Goal: Use online tool/utility: Utilize a website feature to perform a specific function

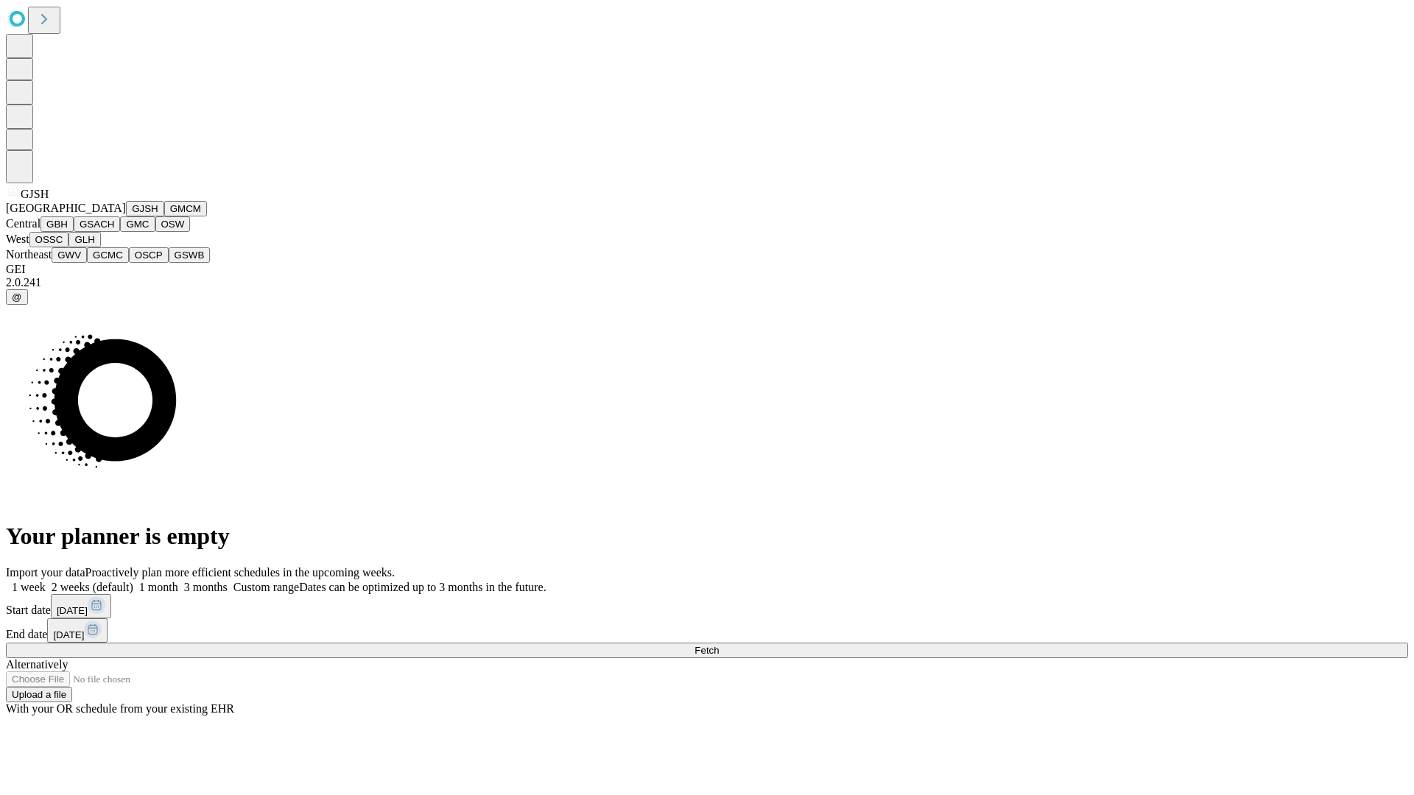
click at [126, 216] on button "GJSH" at bounding box center [145, 208] width 38 height 15
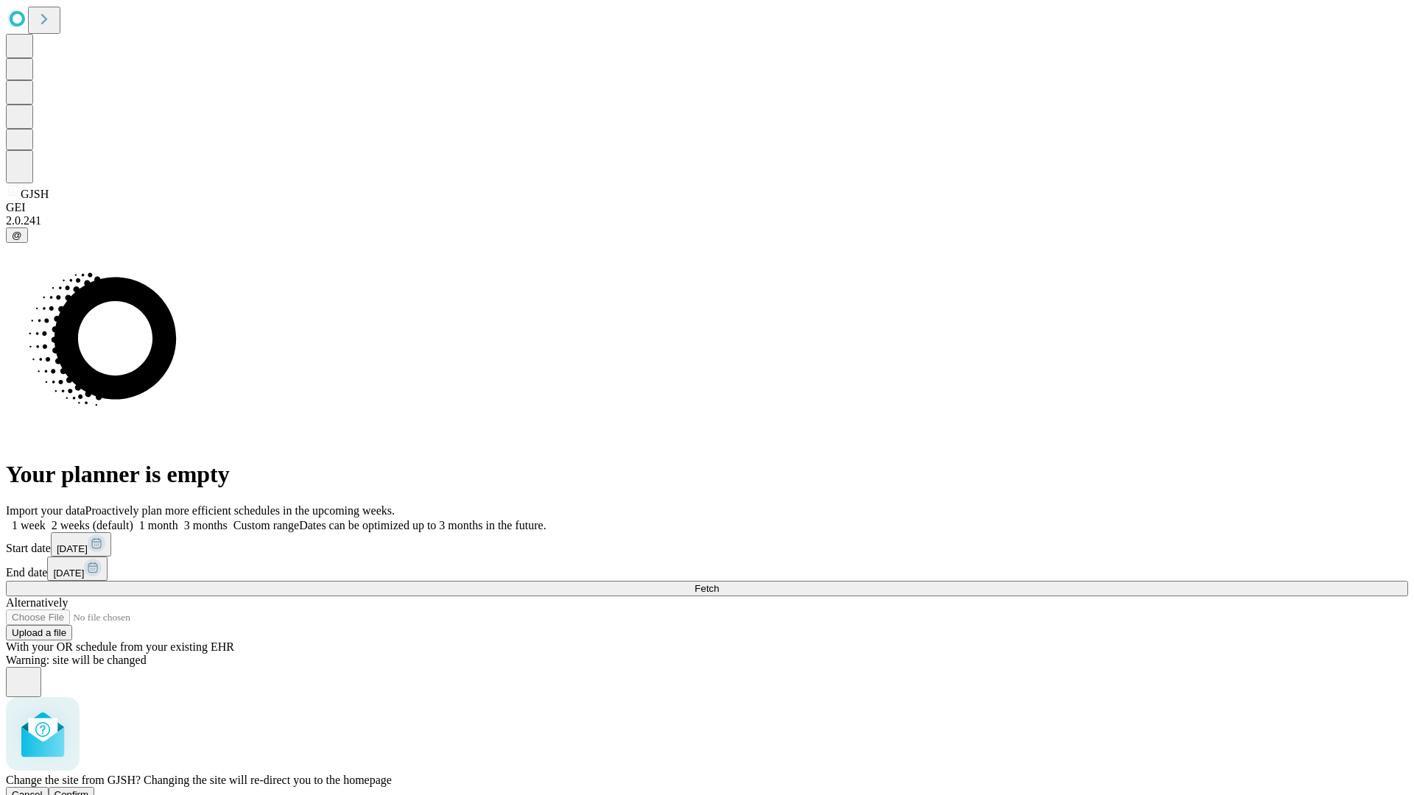
click at [89, 789] on span "Confirm" at bounding box center [71, 794] width 35 height 11
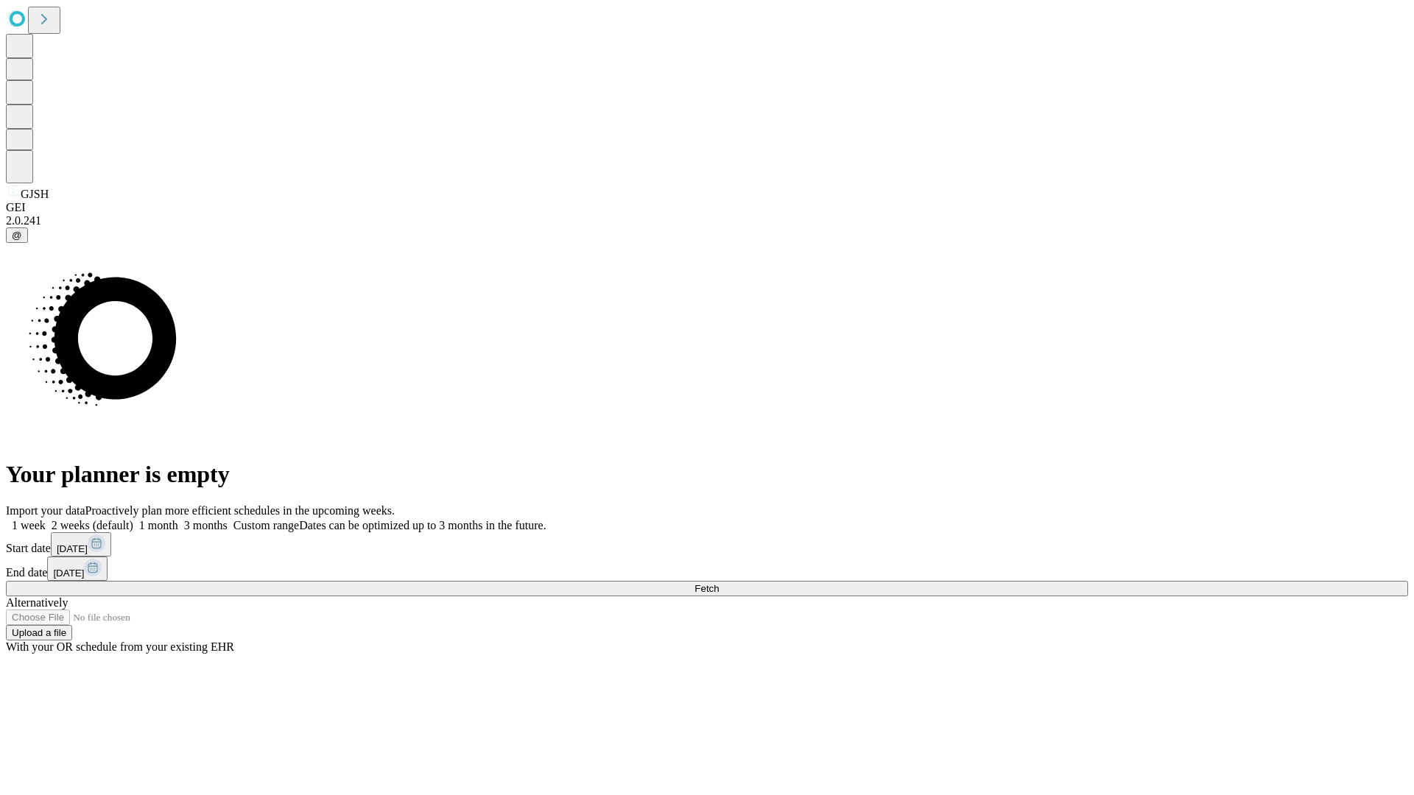
click at [133, 519] on label "2 weeks (default)" at bounding box center [90, 525] width 88 height 13
click at [719, 583] on span "Fetch" at bounding box center [706, 588] width 24 height 11
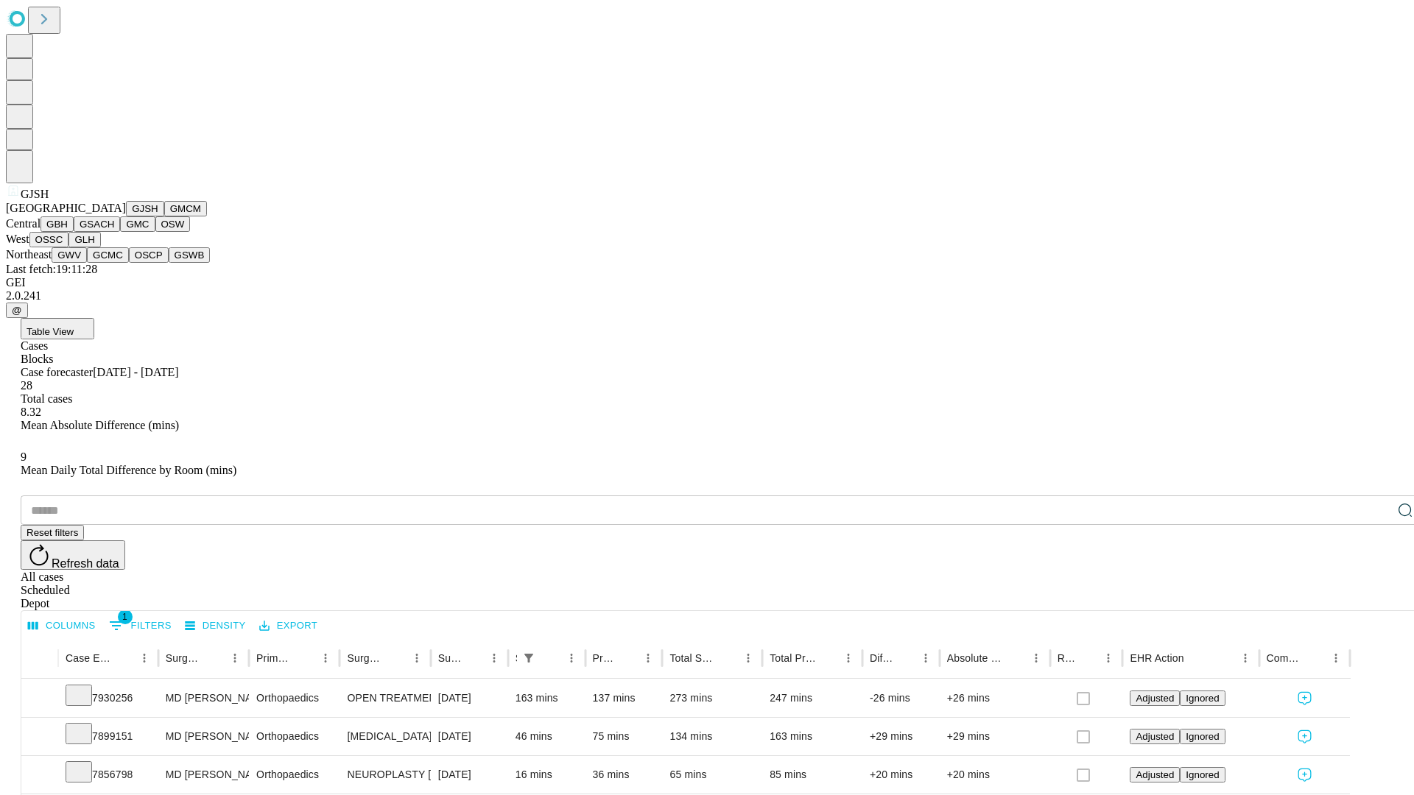
click at [164, 216] on button "GMCM" at bounding box center [185, 208] width 43 height 15
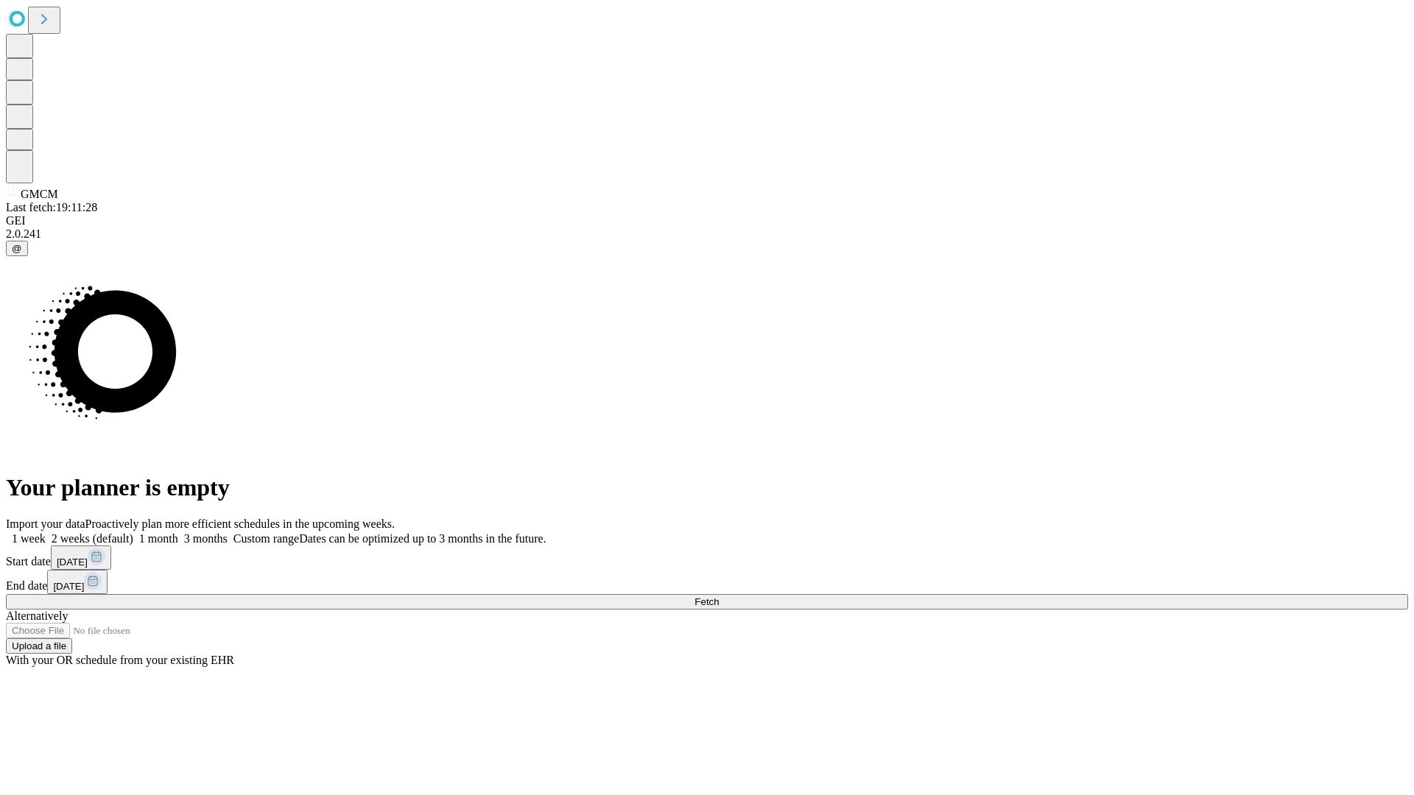
click at [133, 532] on label "2 weeks (default)" at bounding box center [90, 538] width 88 height 13
click at [719, 596] on span "Fetch" at bounding box center [706, 601] width 24 height 11
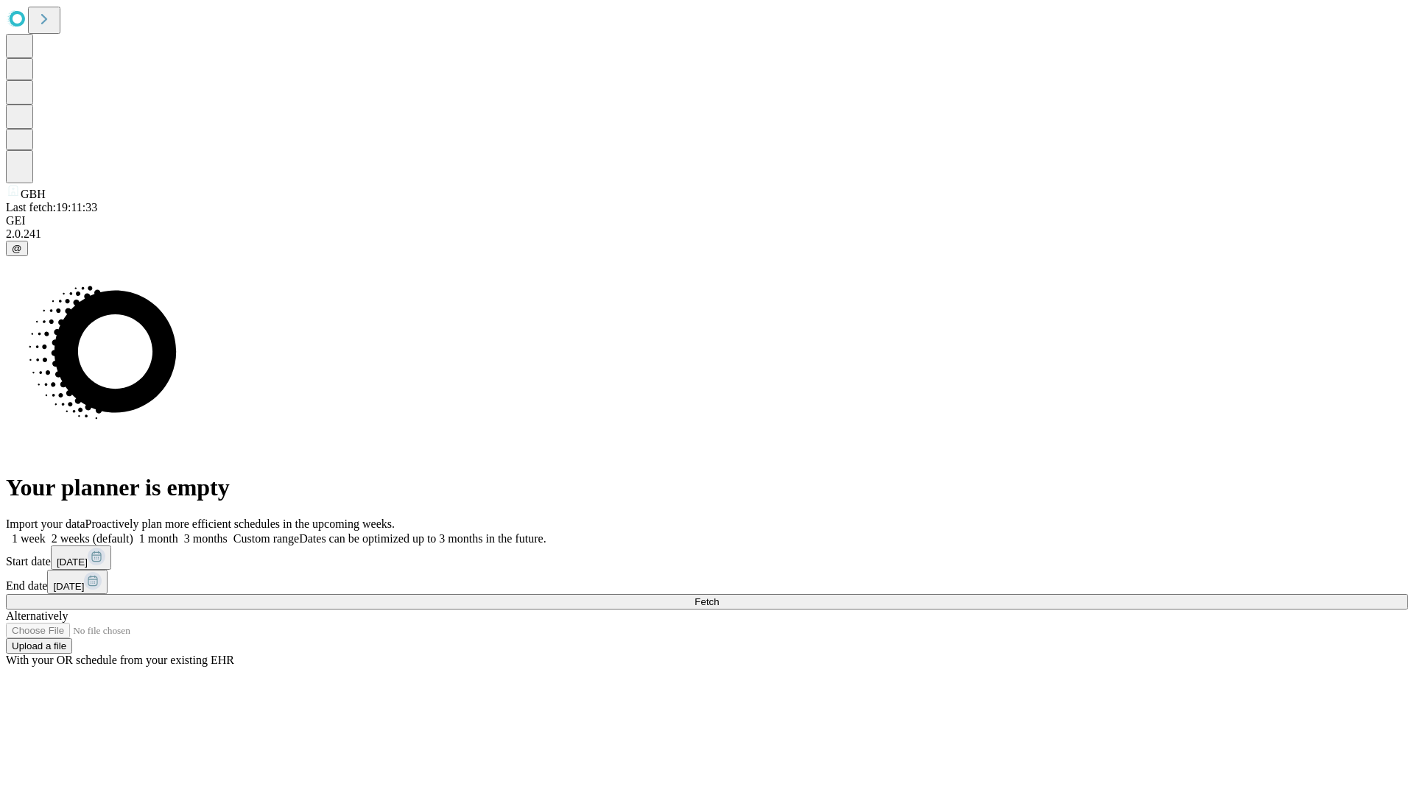
click at [133, 532] on label "2 weeks (default)" at bounding box center [90, 538] width 88 height 13
click at [719, 596] on span "Fetch" at bounding box center [706, 601] width 24 height 11
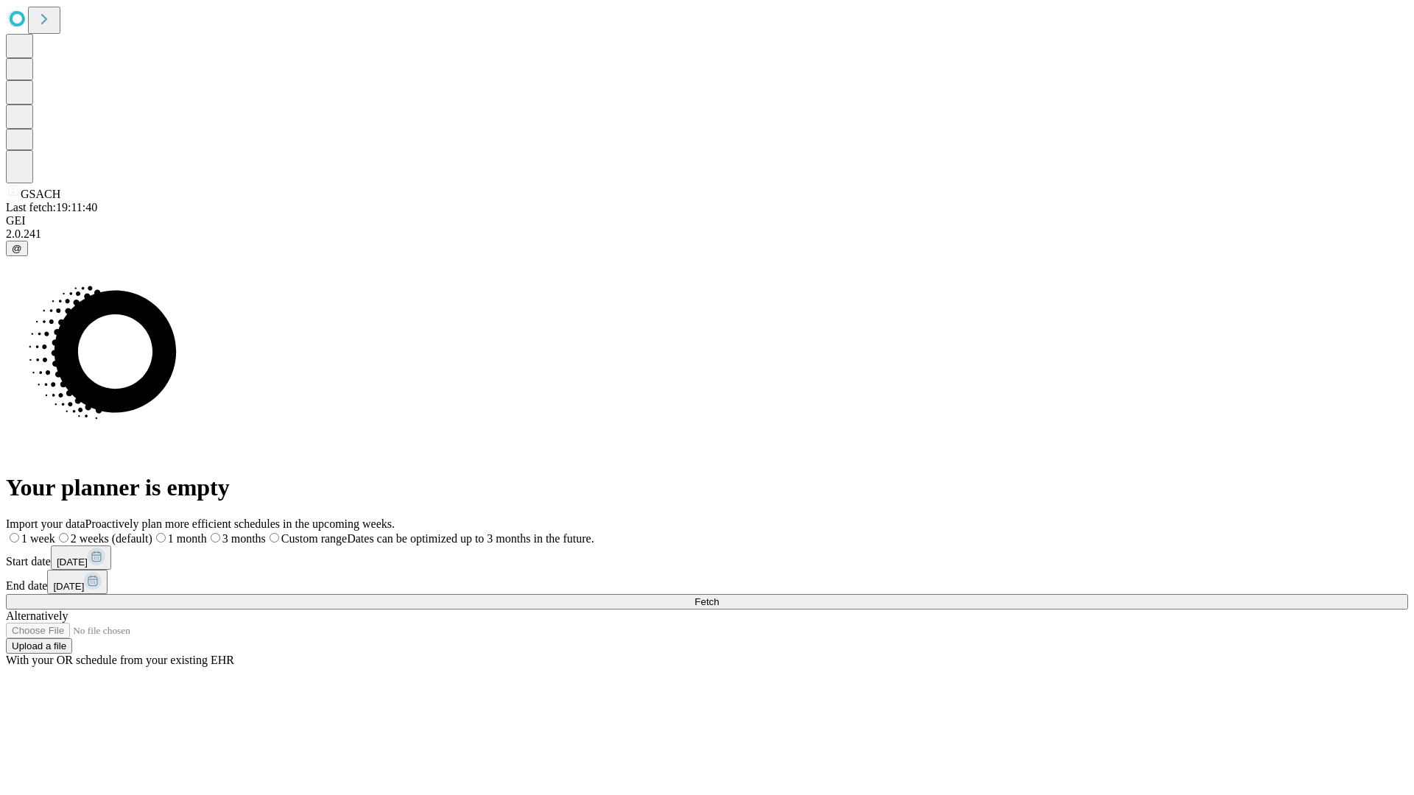
click at [152, 532] on label "2 weeks (default)" at bounding box center [103, 538] width 97 height 13
click at [719, 596] on span "Fetch" at bounding box center [706, 601] width 24 height 11
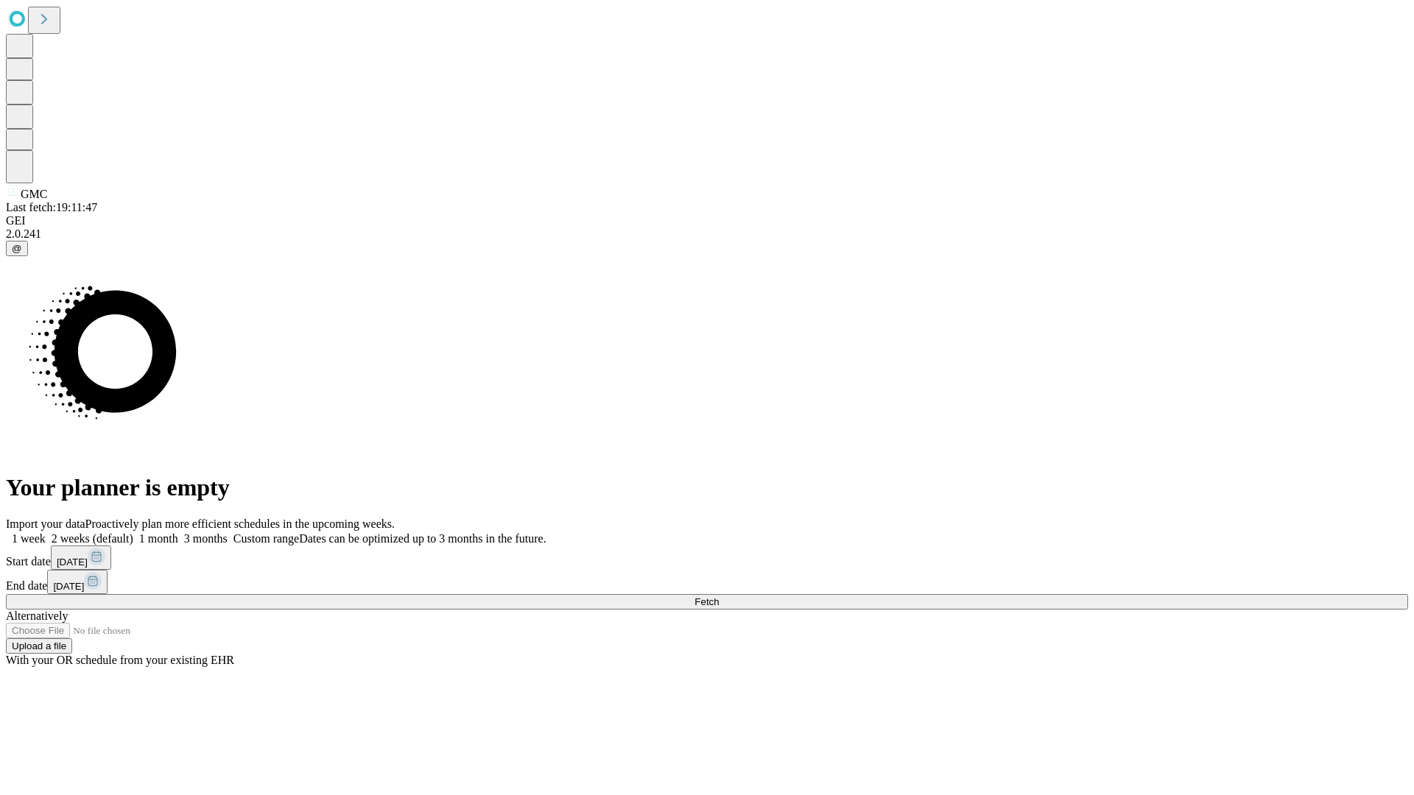
click at [133, 532] on label "2 weeks (default)" at bounding box center [90, 538] width 88 height 13
click at [719, 596] on span "Fetch" at bounding box center [706, 601] width 24 height 11
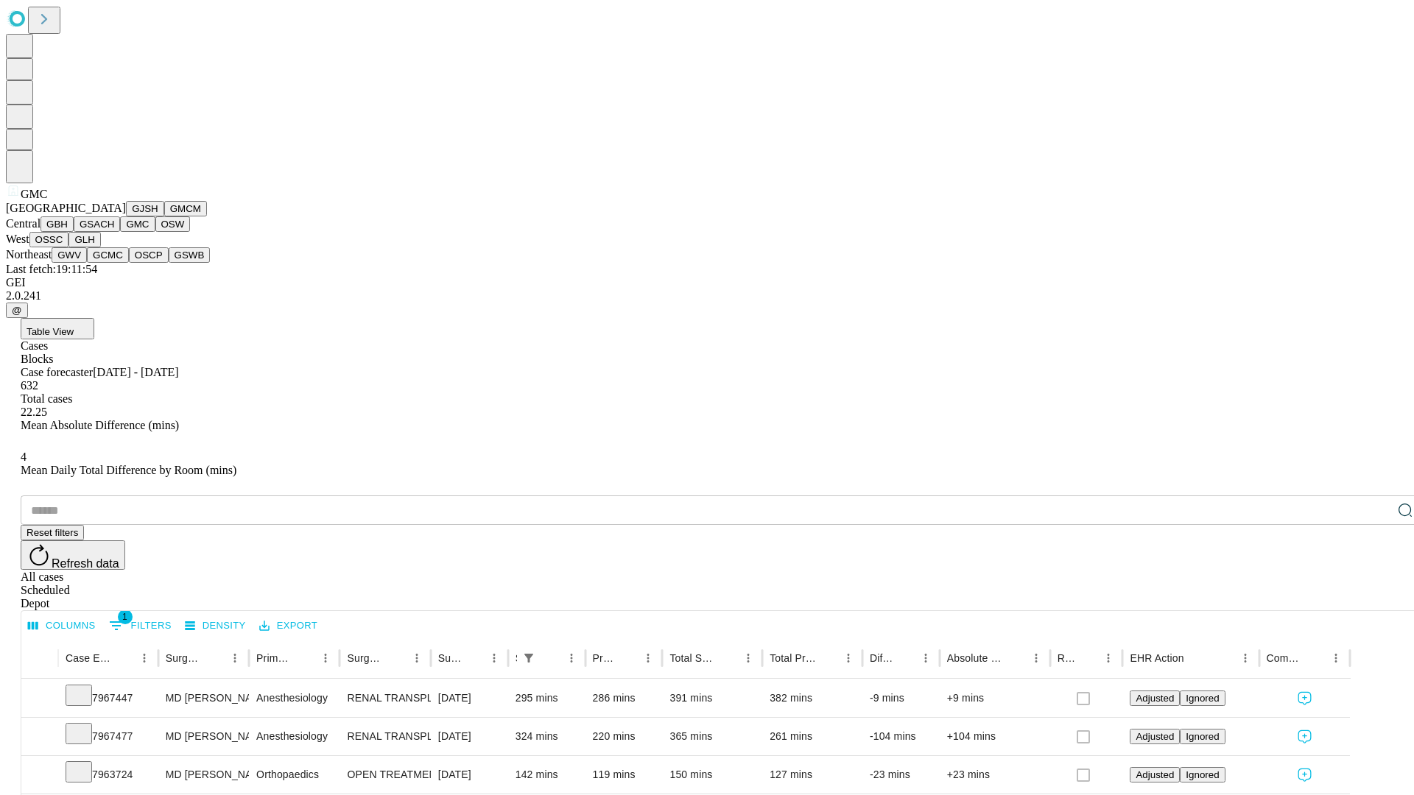
click at [155, 232] on button "OSW" at bounding box center [172, 223] width 35 height 15
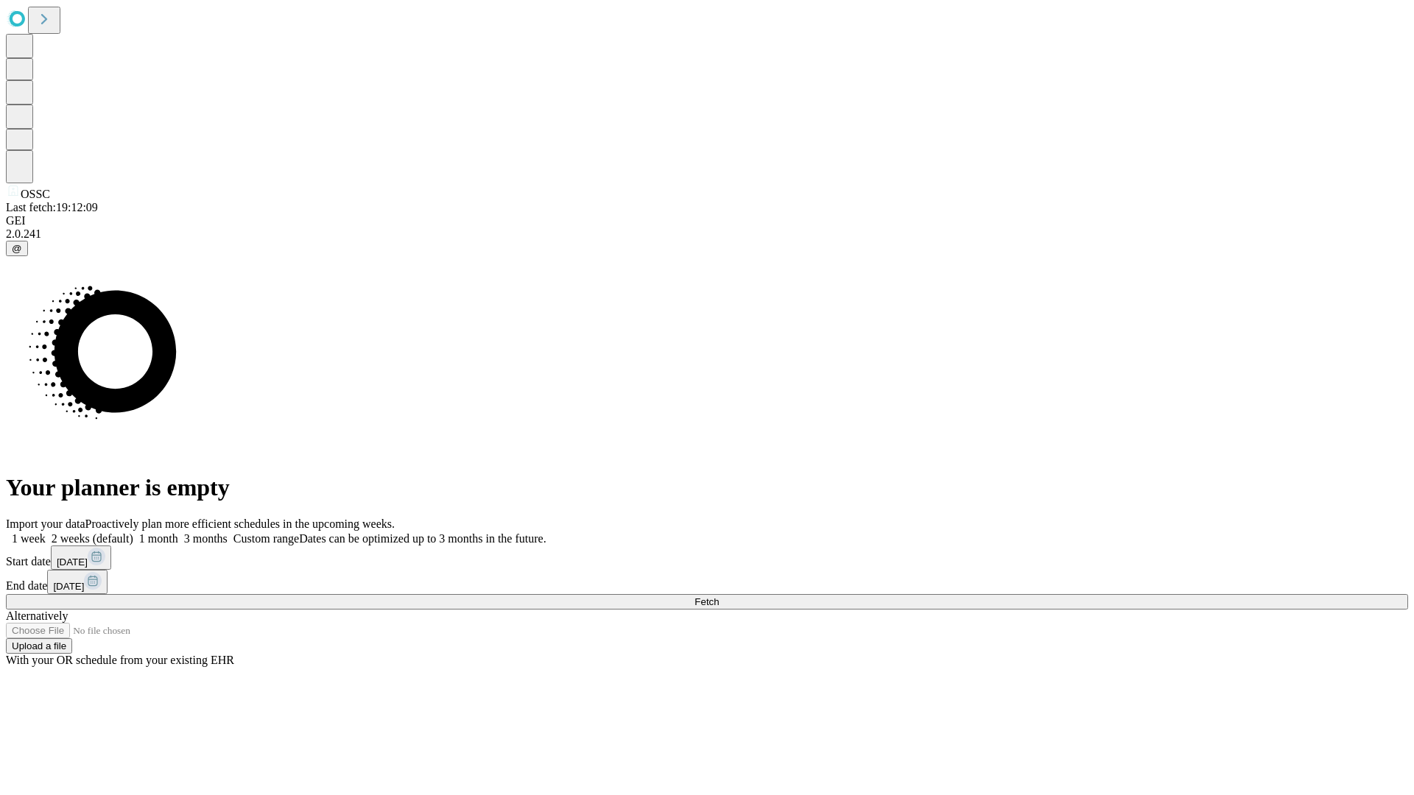
click at [133, 532] on label "2 weeks (default)" at bounding box center [90, 538] width 88 height 13
click at [719, 596] on span "Fetch" at bounding box center [706, 601] width 24 height 11
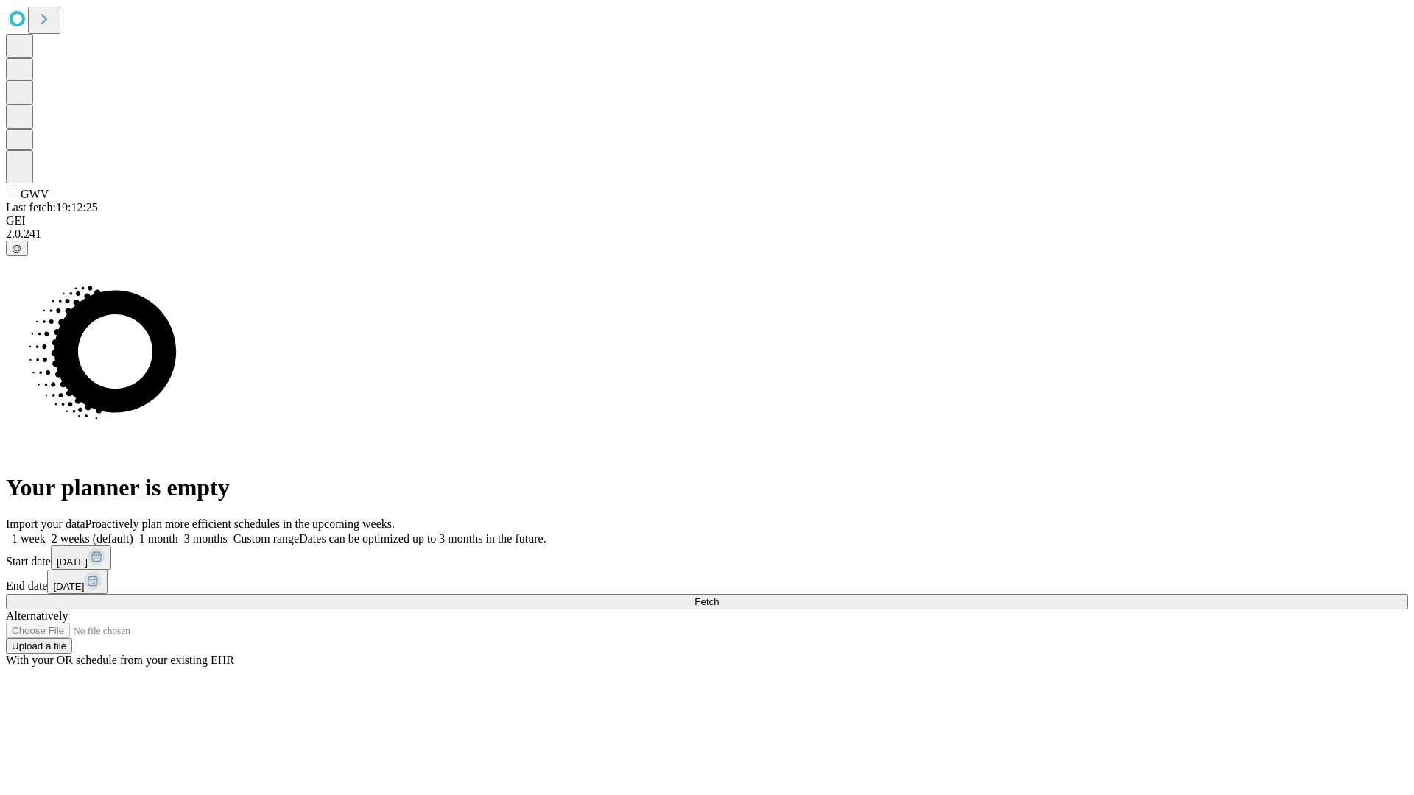
click at [719, 596] on span "Fetch" at bounding box center [706, 601] width 24 height 11
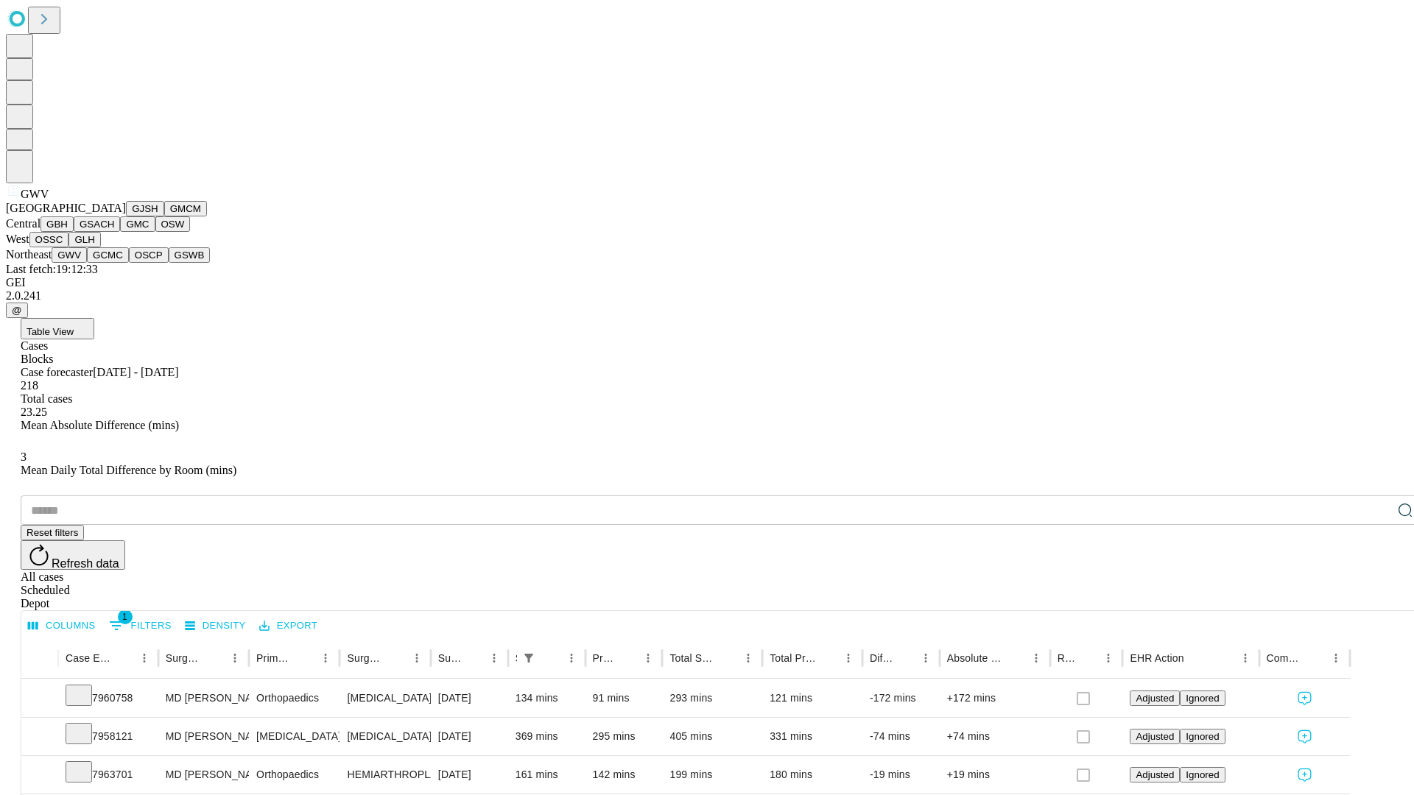
click at [114, 263] on button "GCMC" at bounding box center [108, 254] width 42 height 15
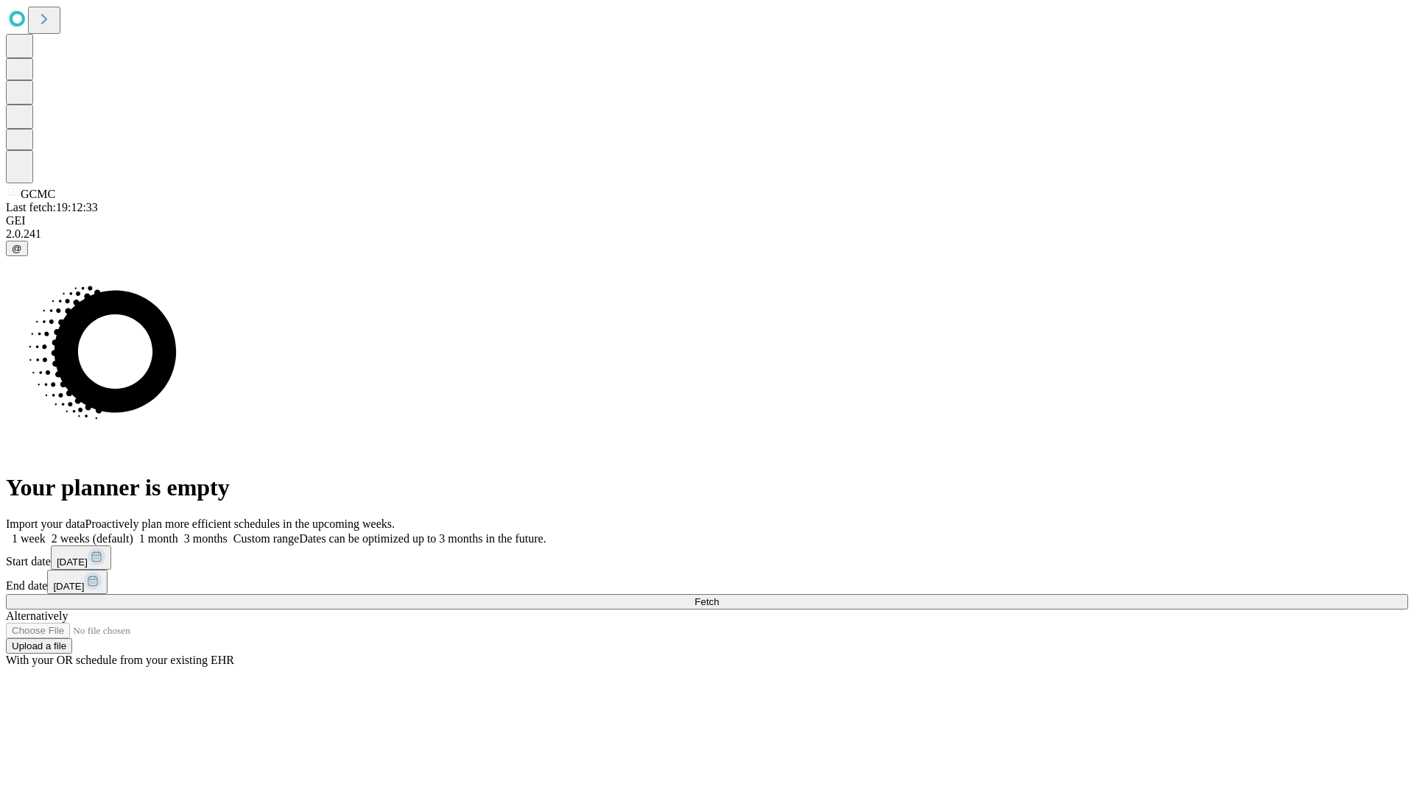
click at [133, 532] on label "2 weeks (default)" at bounding box center [90, 538] width 88 height 13
click at [719, 596] on span "Fetch" at bounding box center [706, 601] width 24 height 11
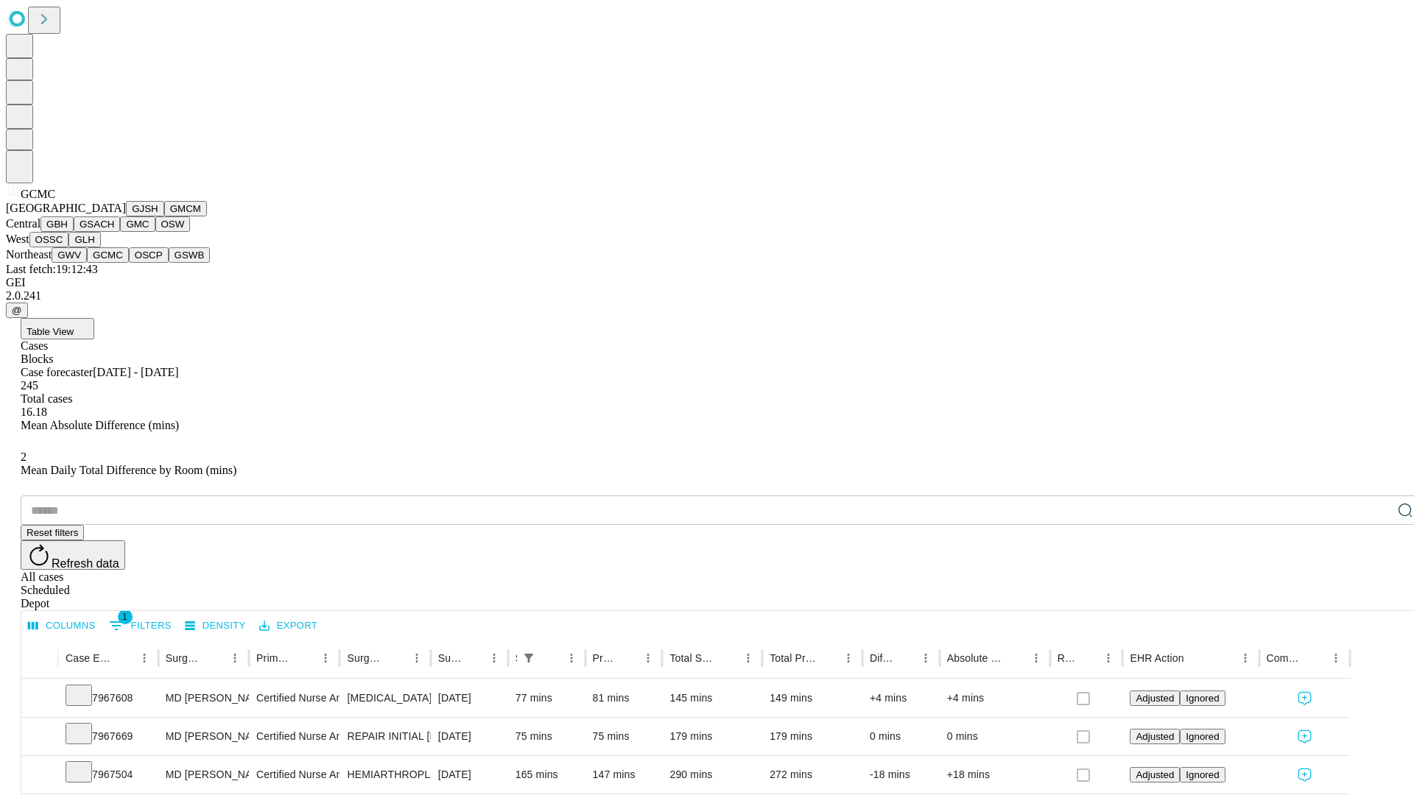
click at [129, 263] on button "OSCP" at bounding box center [149, 254] width 40 height 15
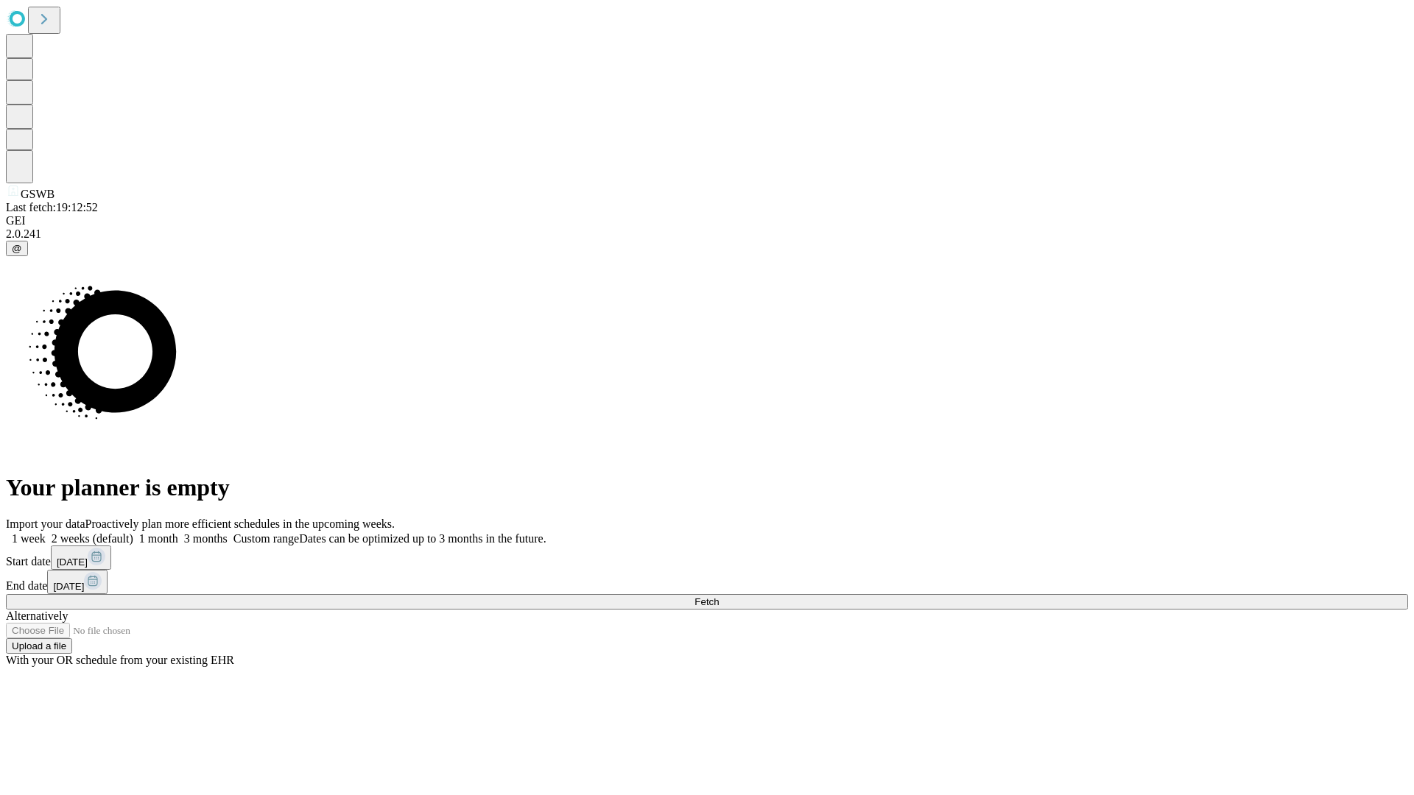
click at [133, 532] on label "2 weeks (default)" at bounding box center [90, 538] width 88 height 13
click at [719, 596] on span "Fetch" at bounding box center [706, 601] width 24 height 11
